Goal: Information Seeking & Learning: Learn about a topic

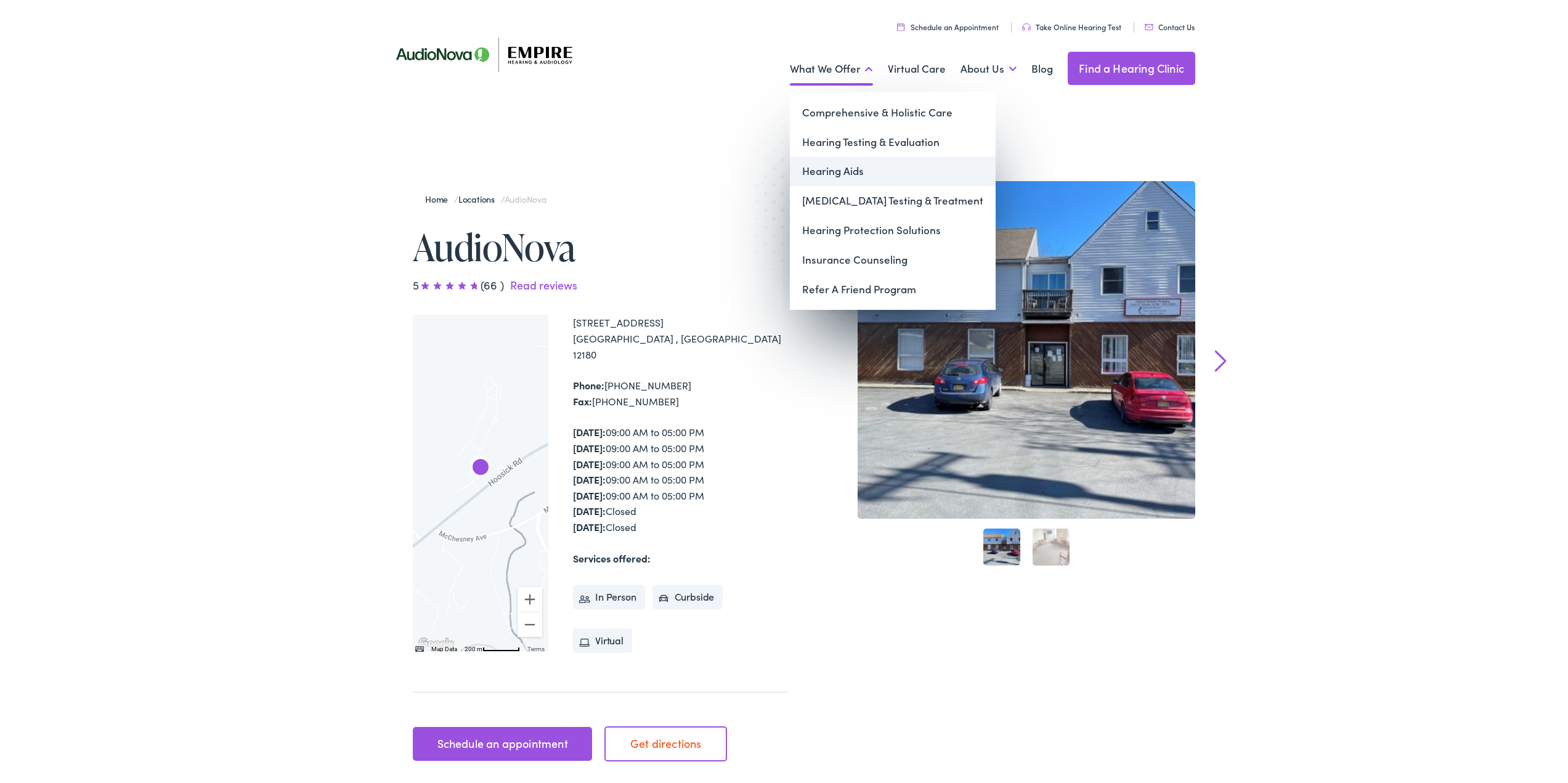
click at [821, 170] on link "Hearing Aids" at bounding box center [893, 168] width 206 height 30
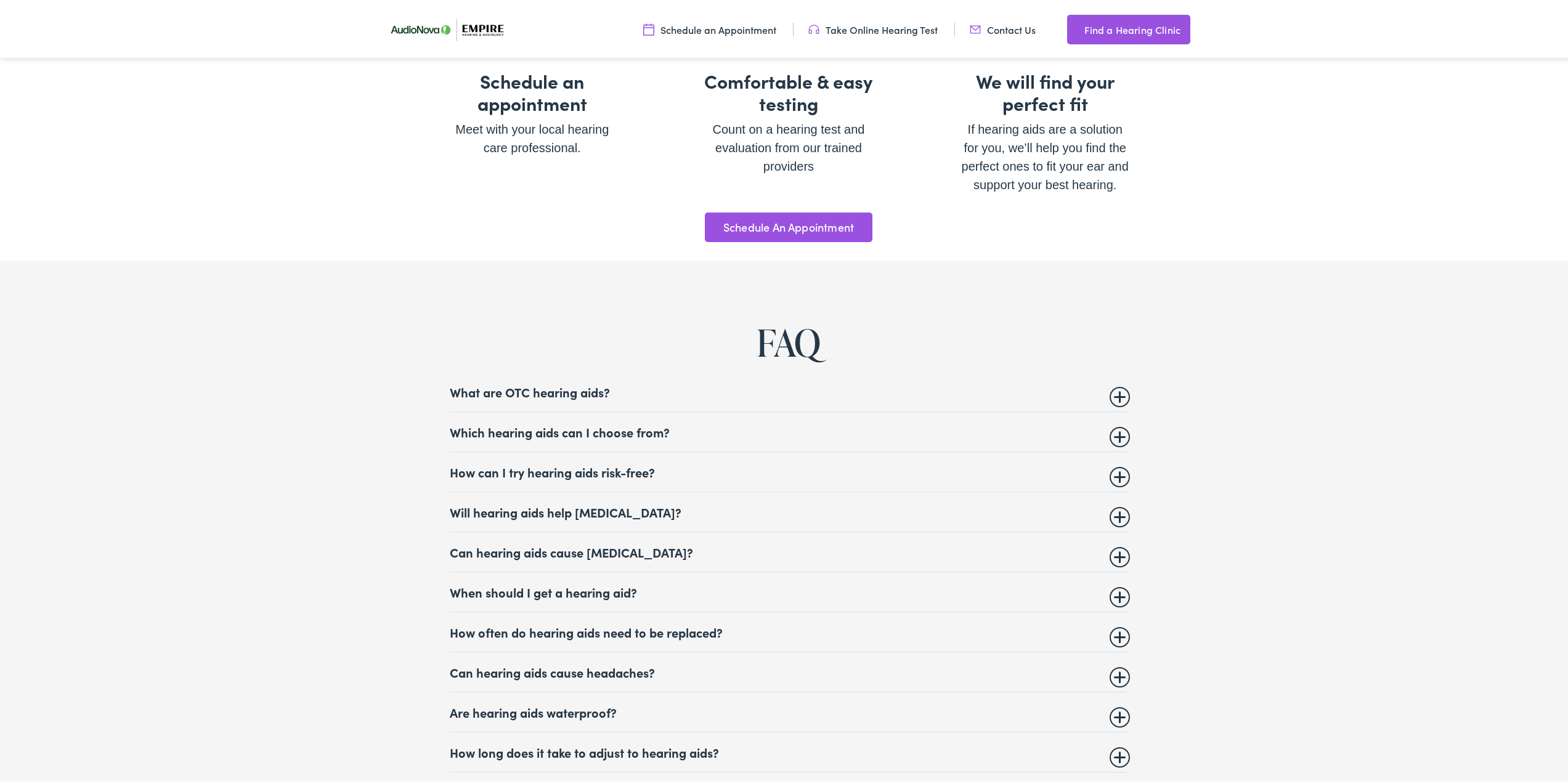
scroll to position [4806, 0]
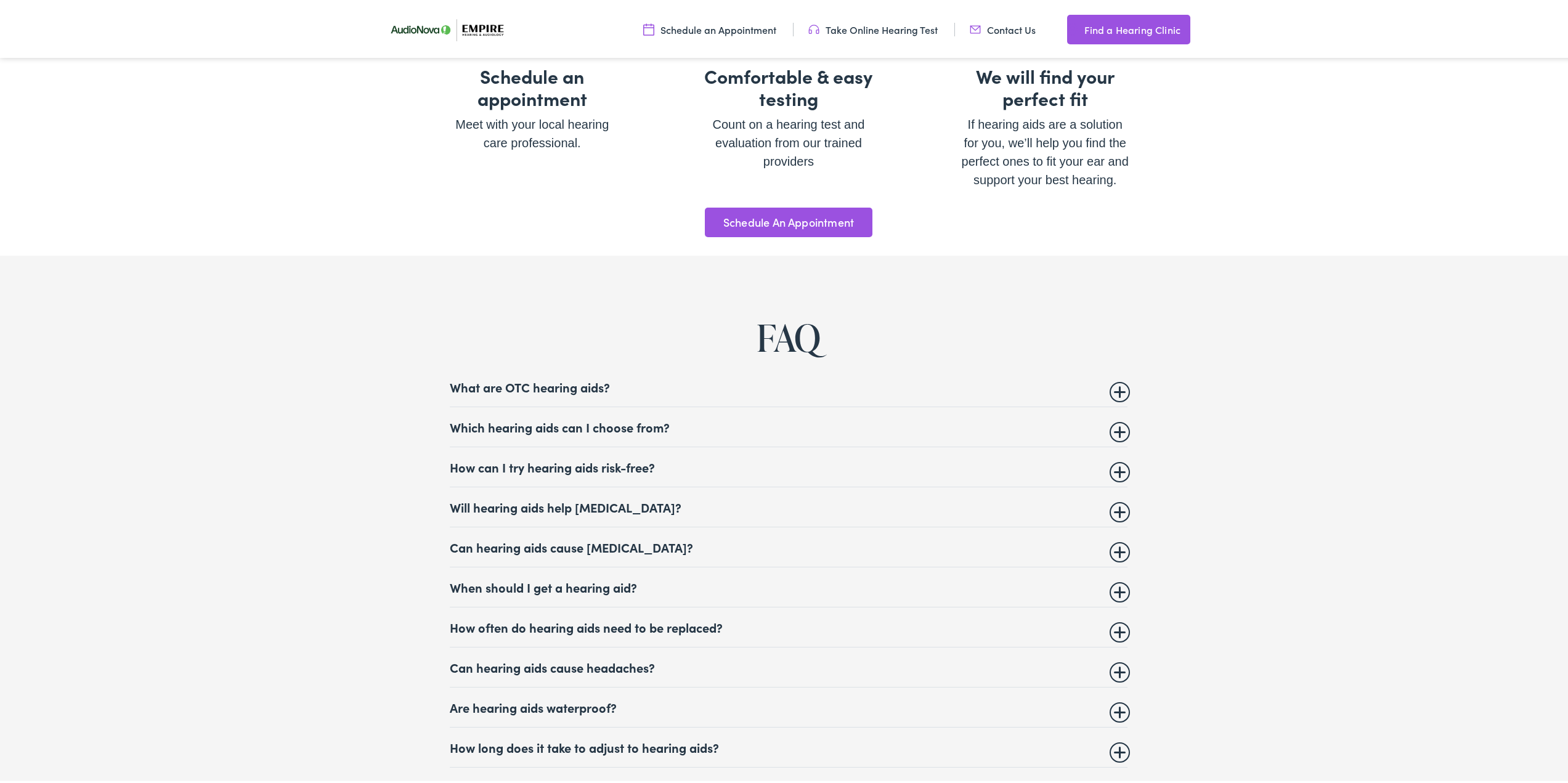
click at [559, 381] on summary "What are OTC hearing aids?" at bounding box center [789, 385] width 678 height 15
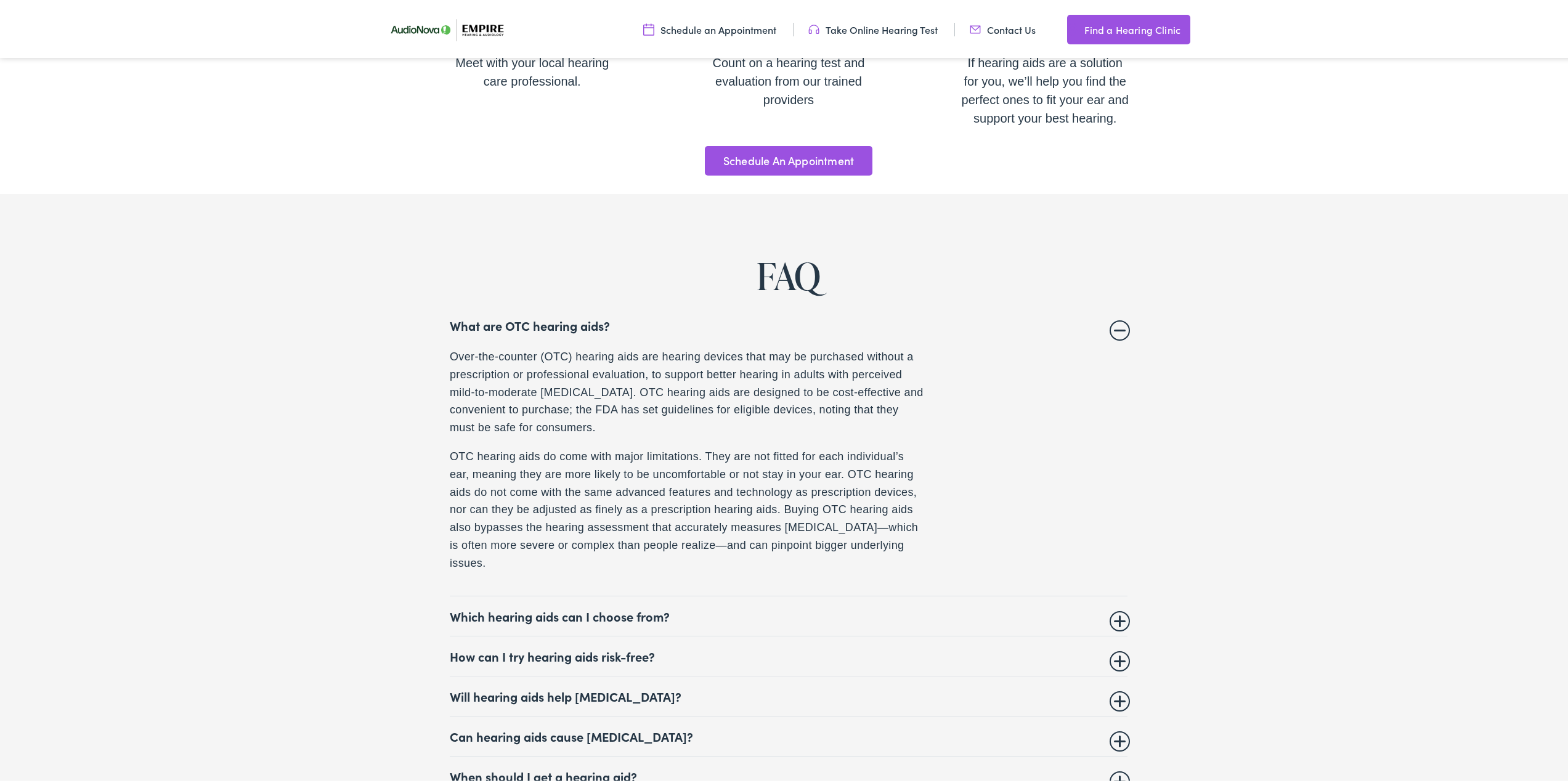
scroll to position [5053, 0]
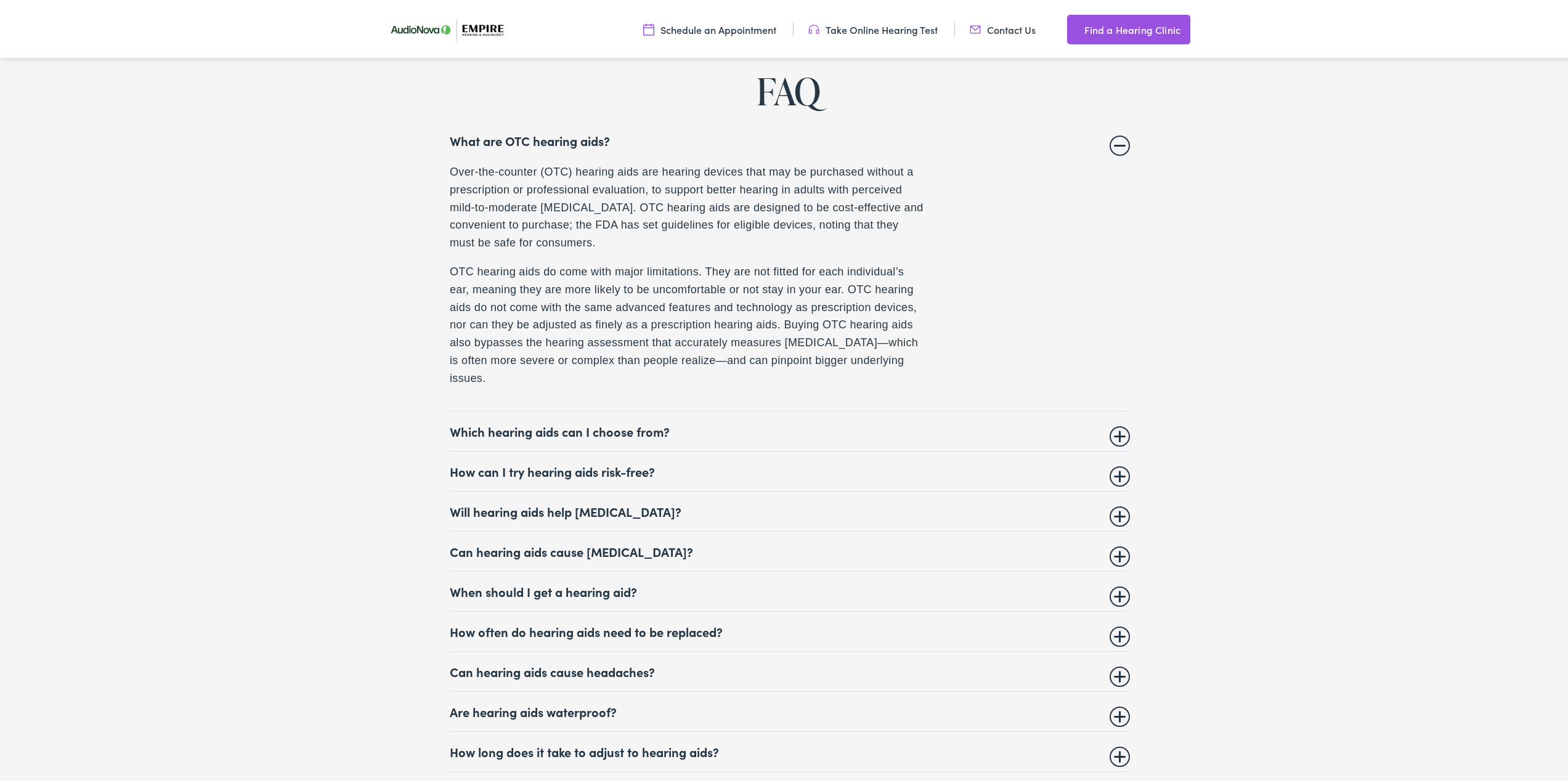
click at [598, 426] on summary "Which hearing aids can I choose from?" at bounding box center [789, 428] width 678 height 15
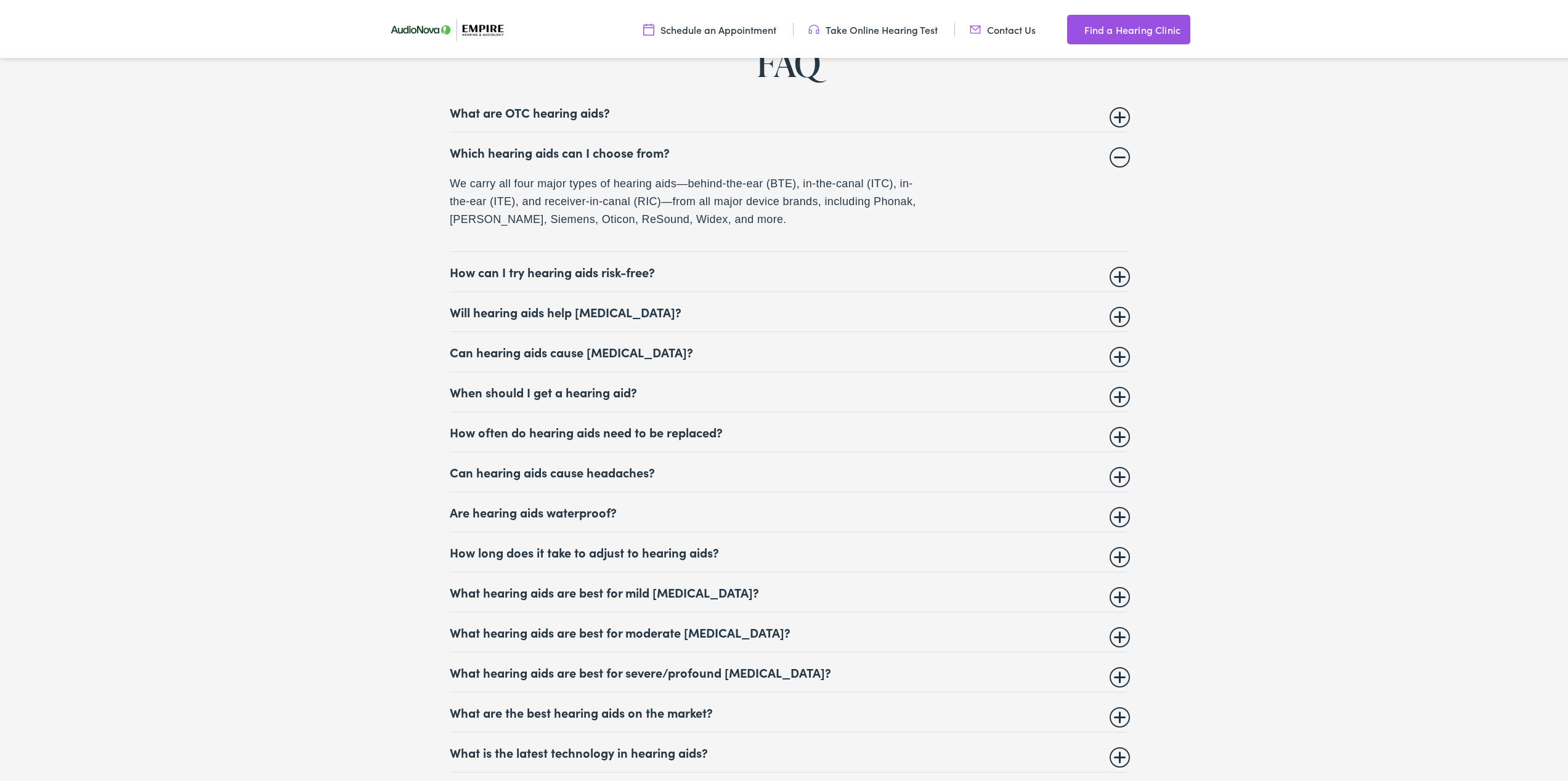
scroll to position [5176, 0]
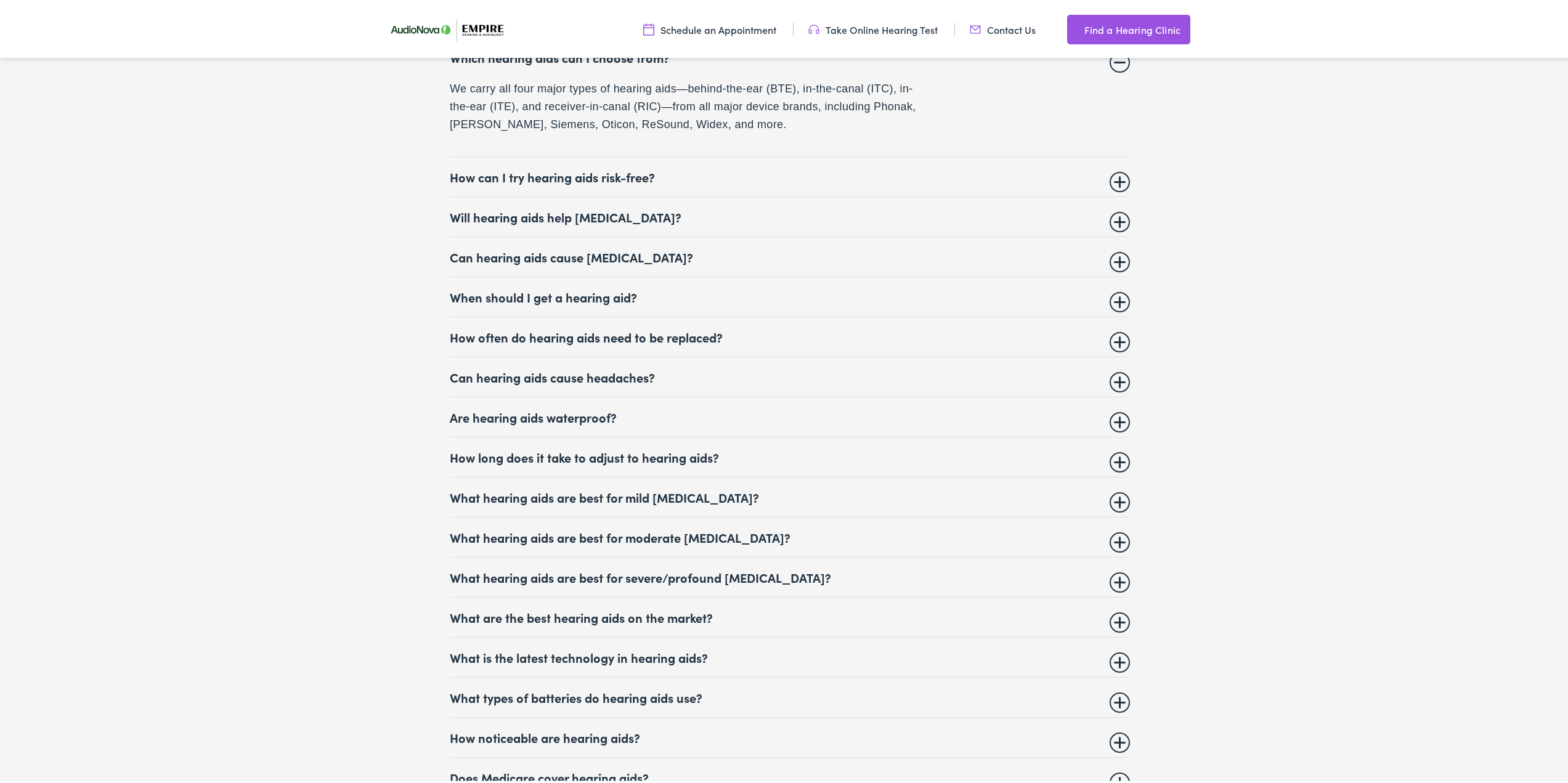
click at [595, 207] on summary "Will hearing aids help tinnitus?" at bounding box center [789, 215] width 678 height 15
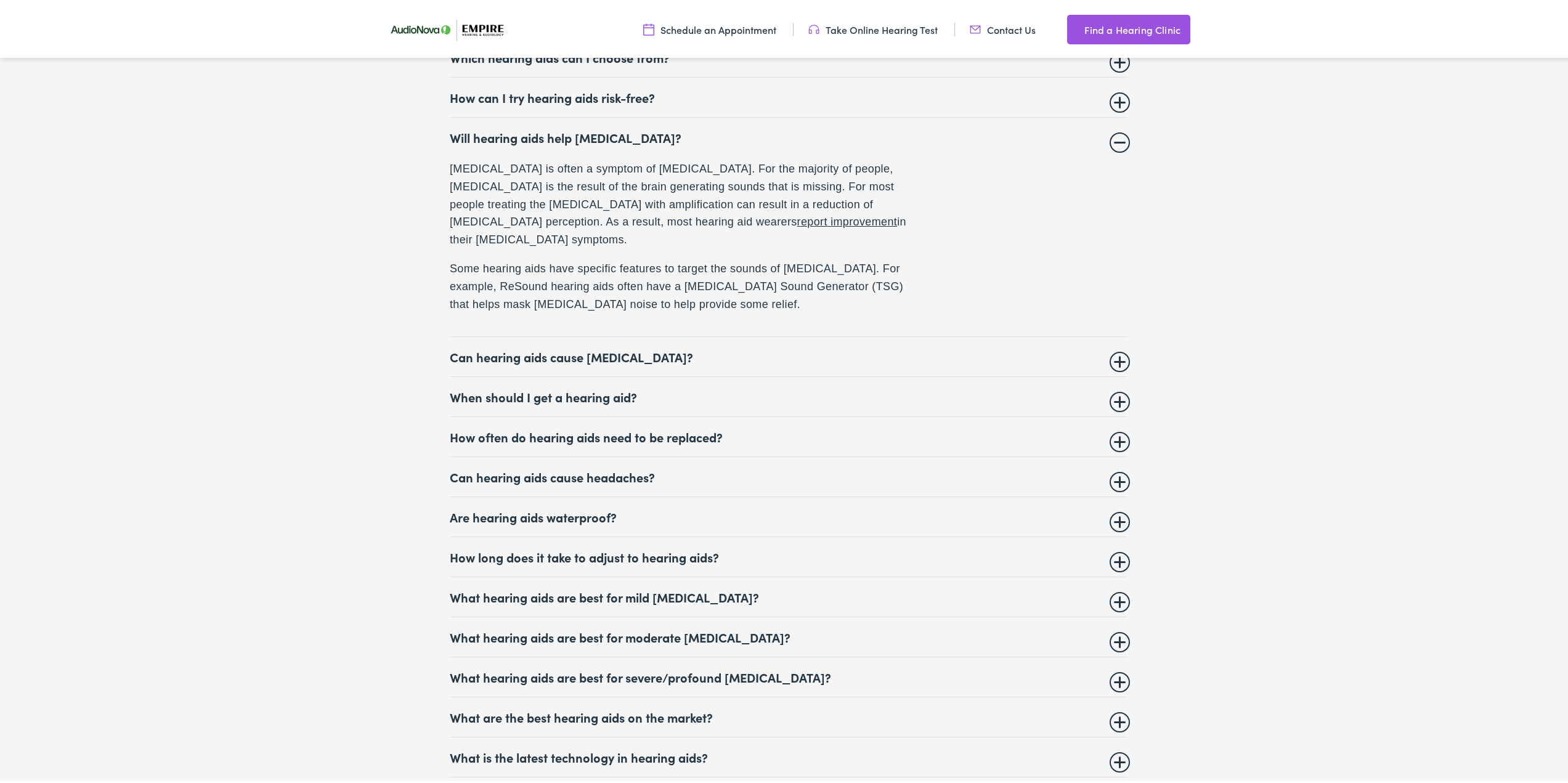
click at [572, 346] on summary "Can hearing aids cause vertigo?" at bounding box center [789, 354] width 678 height 15
